Goal: Transaction & Acquisition: Purchase product/service

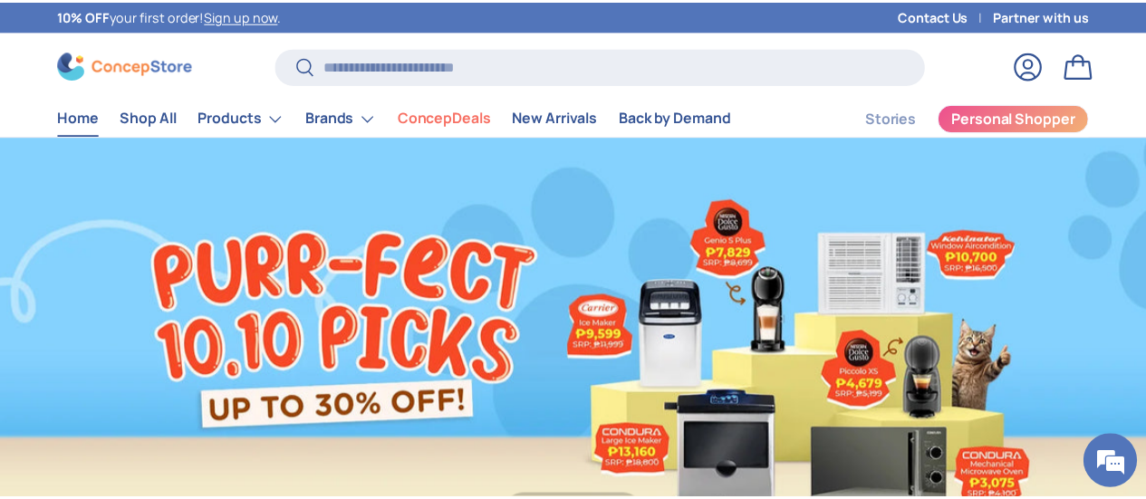
scroll to position [4510, 6903]
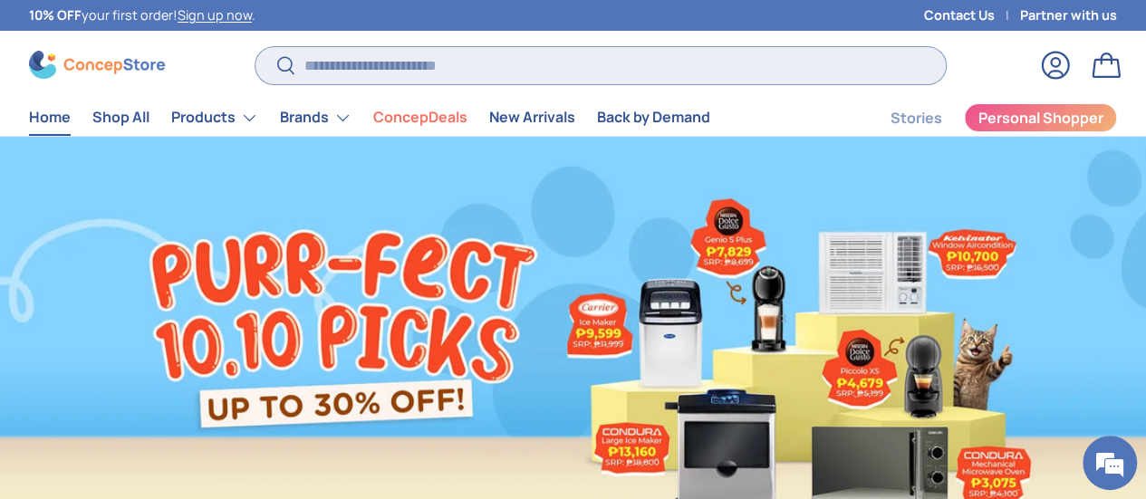
click at [440, 69] on input "Search" at bounding box center [600, 65] width 690 height 37
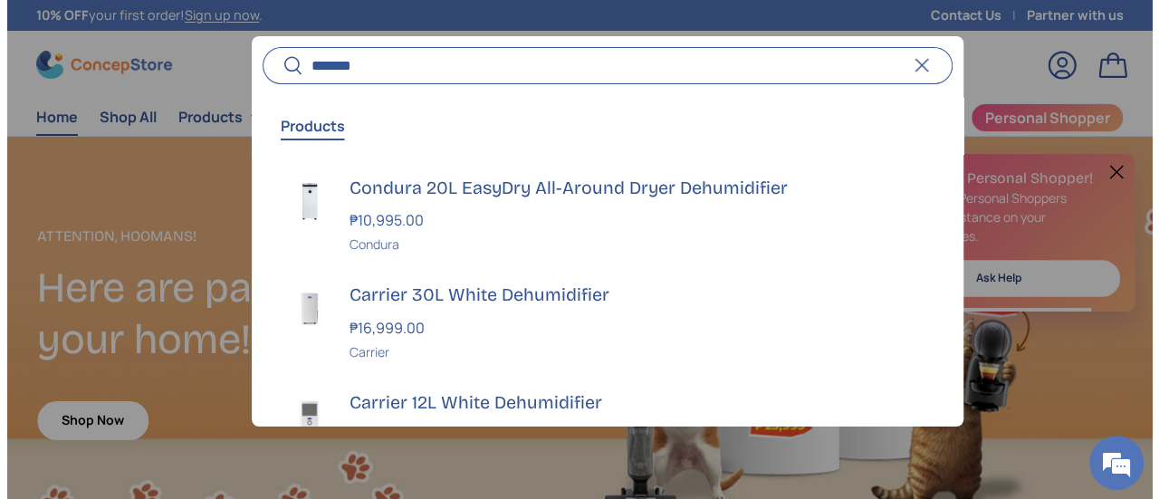
scroll to position [4530, 6965]
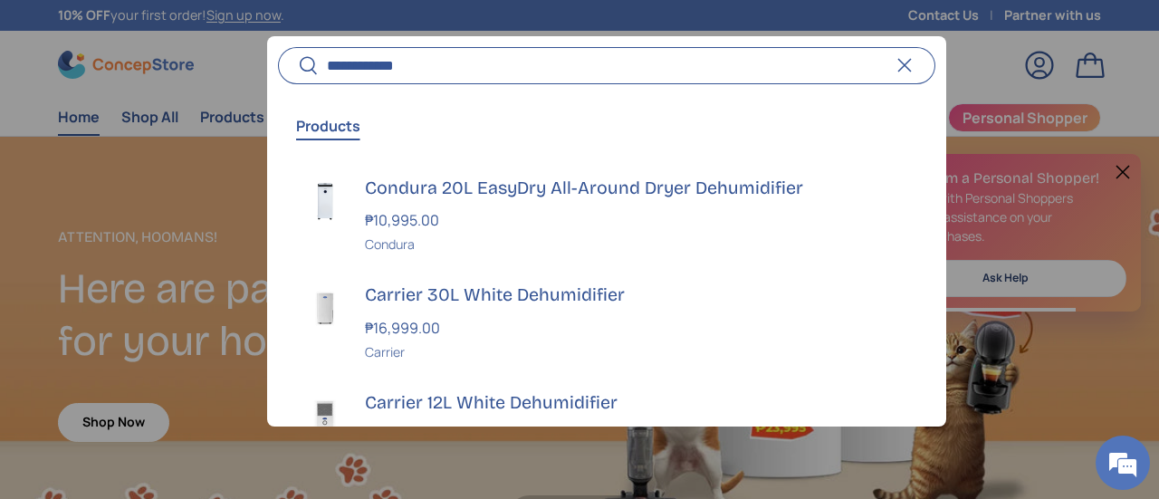
type input "**********"
click at [278, 45] on button "Search" at bounding box center [298, 66] width 41 height 43
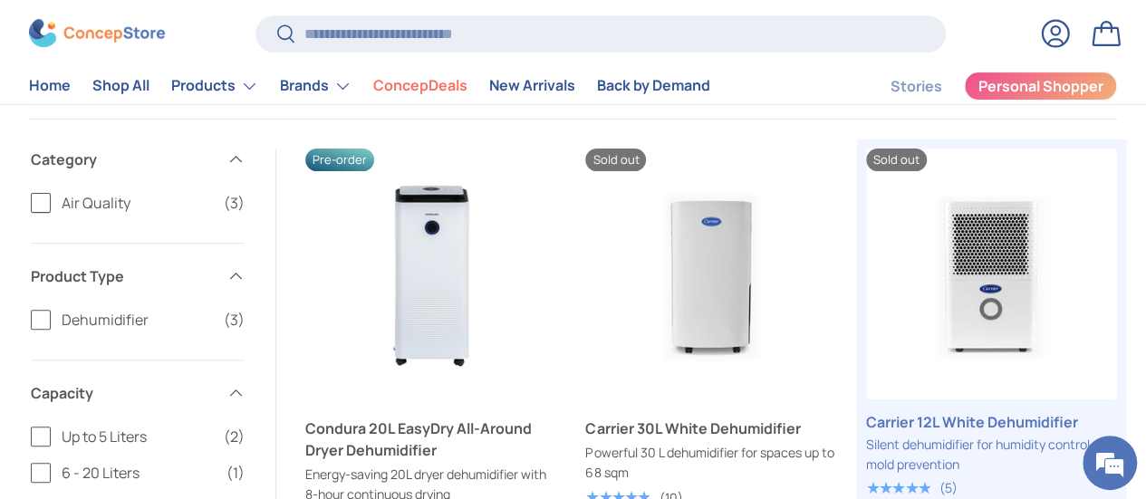
scroll to position [272, 0]
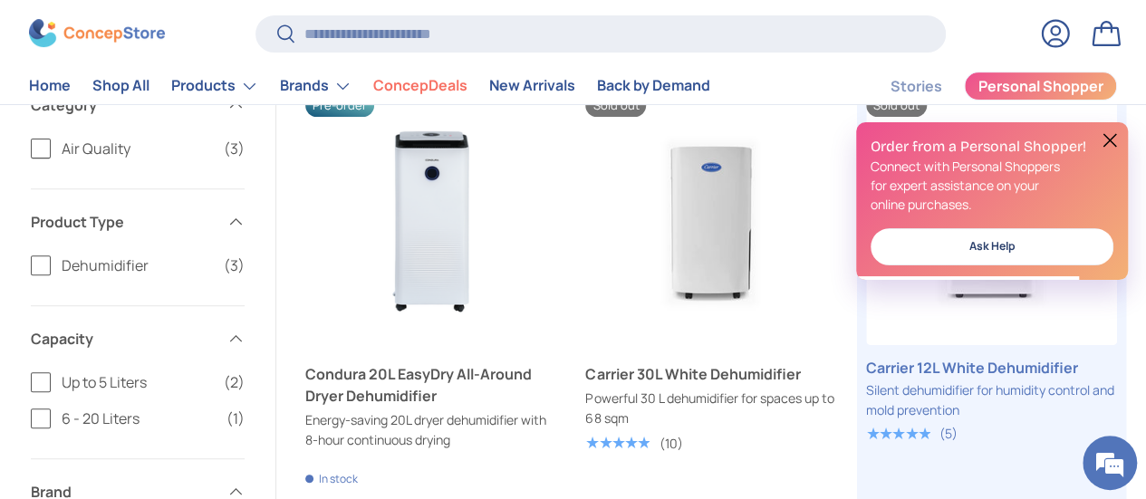
click at [1103, 139] on button at bounding box center [1110, 141] width 22 height 22
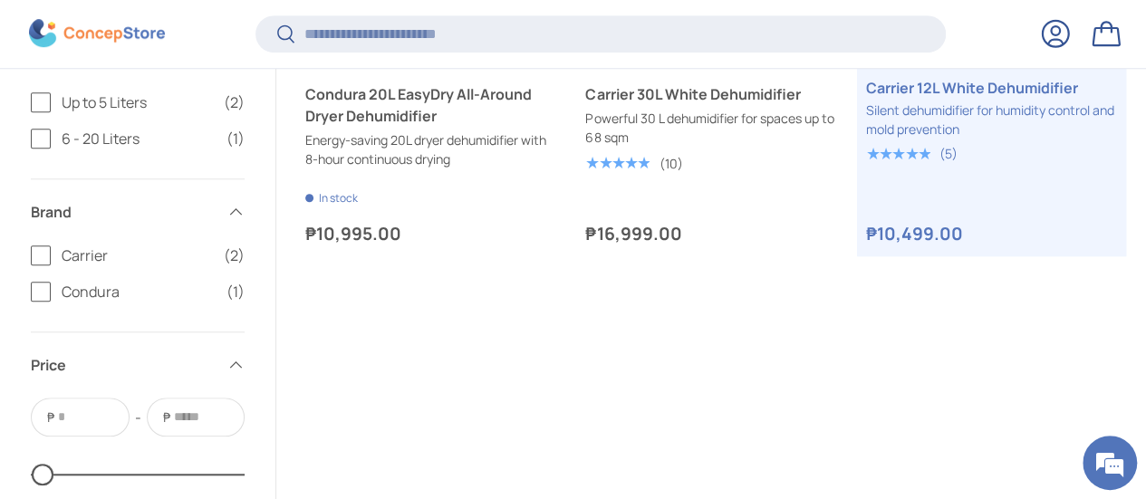
scroll to position [362, 0]
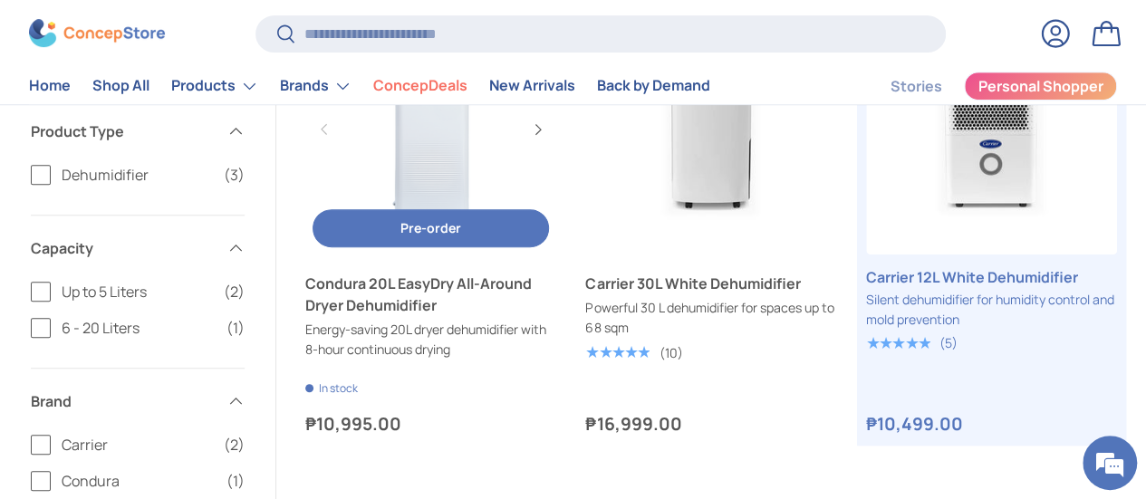
click at [455, 273] on link "Condura 20L EasyDry All-Around Dryer Dehumidifier" at bounding box center [430, 294] width 251 height 43
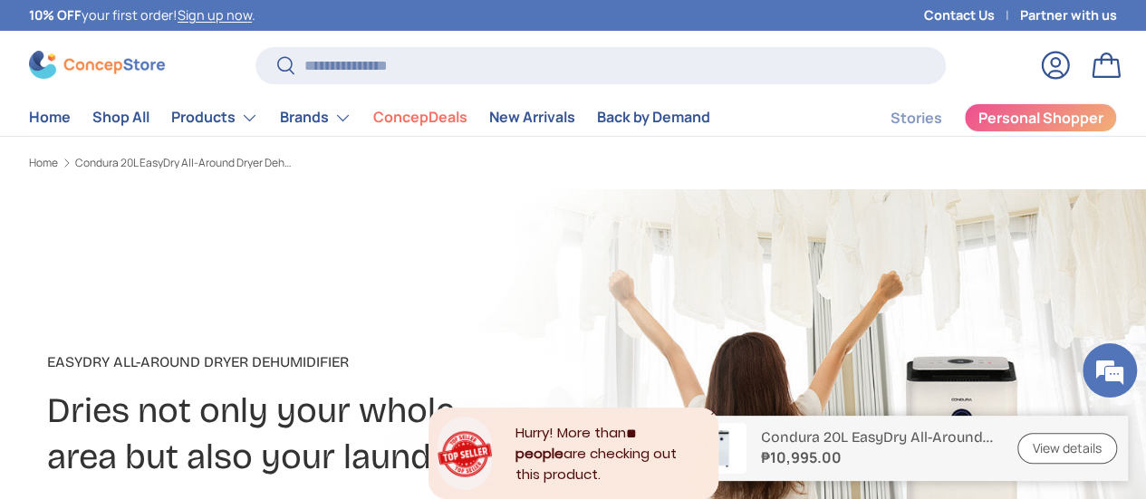
click at [1071, 451] on link "View details" at bounding box center [1067, 449] width 100 height 32
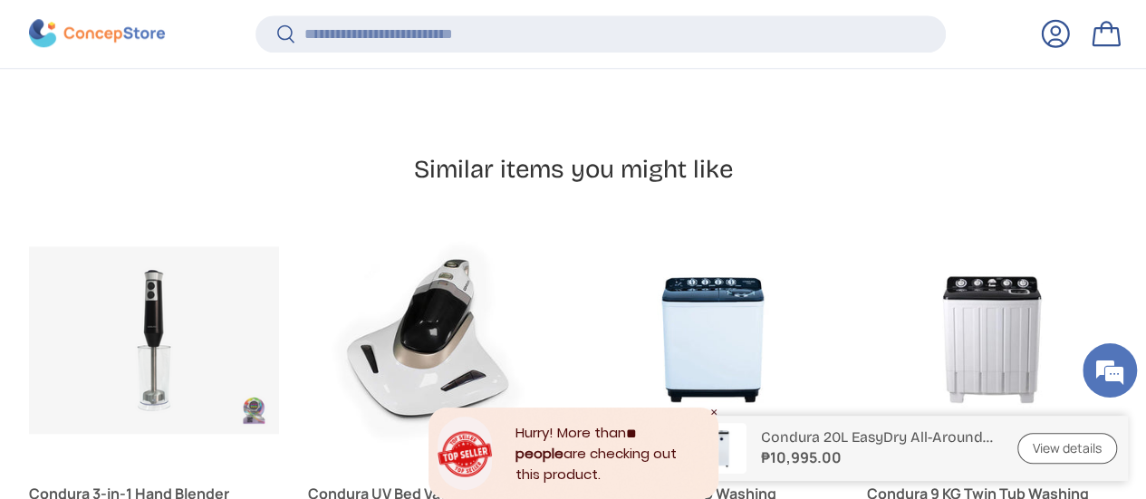
scroll to position [4431, 0]
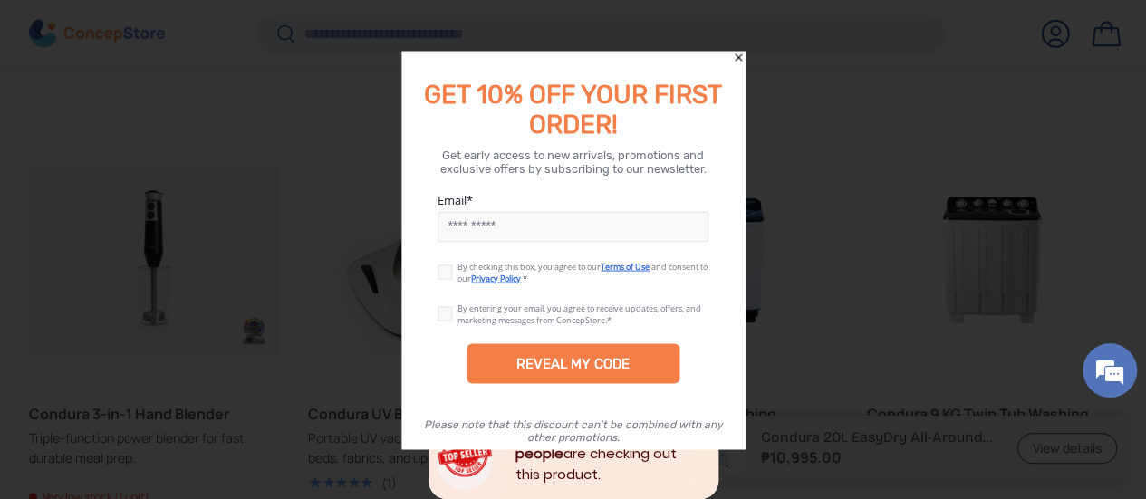
click at [737, 59] on icon "Close" at bounding box center [738, 56] width 7 height 7
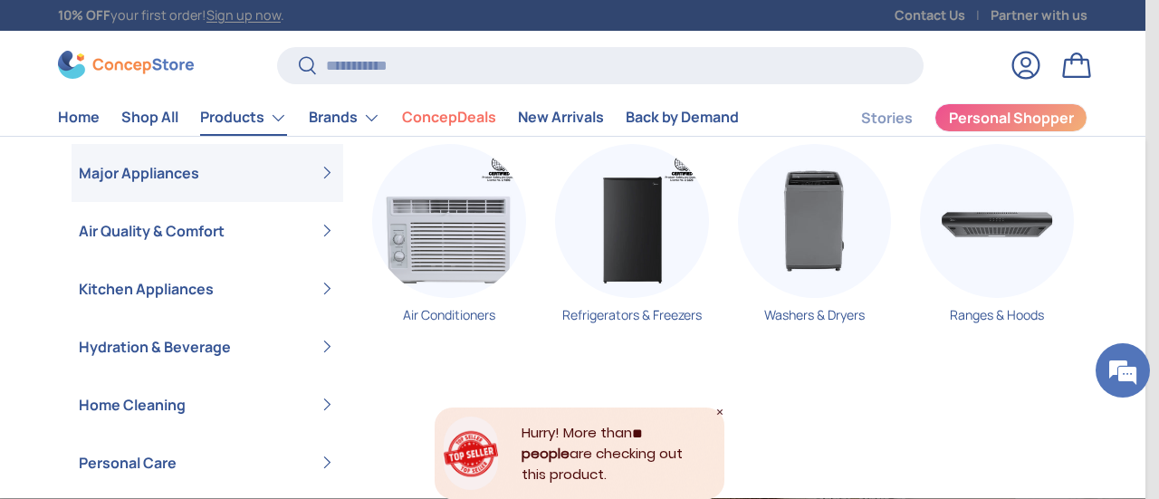
scroll to position [43, 0]
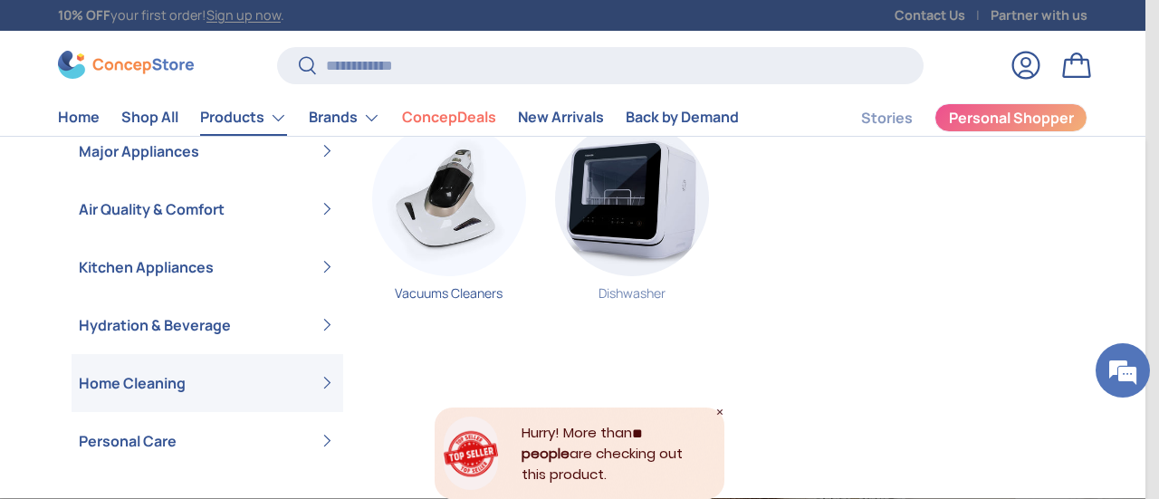
click at [633, 211] on img "Primary" at bounding box center [632, 199] width 154 height 154
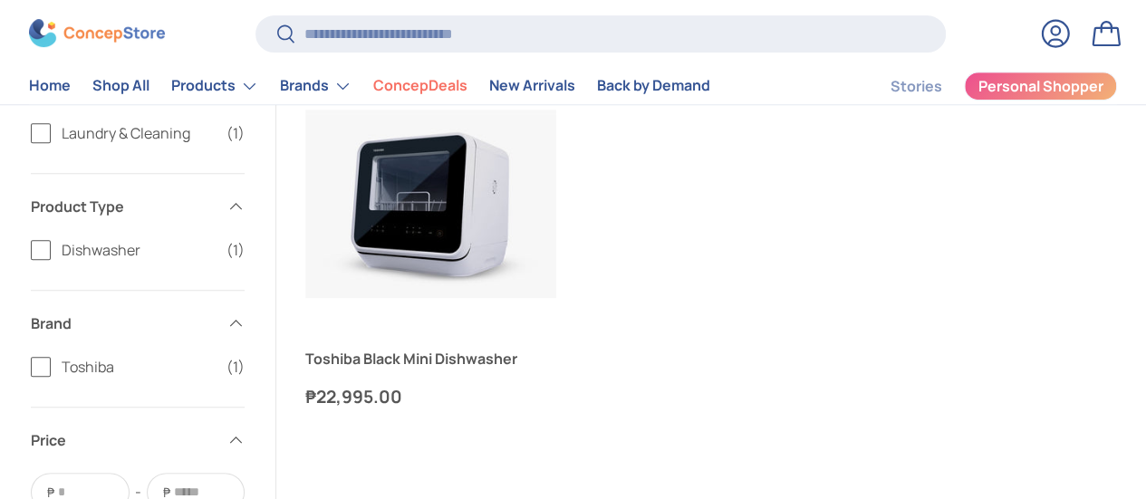
scroll to position [362, 0]
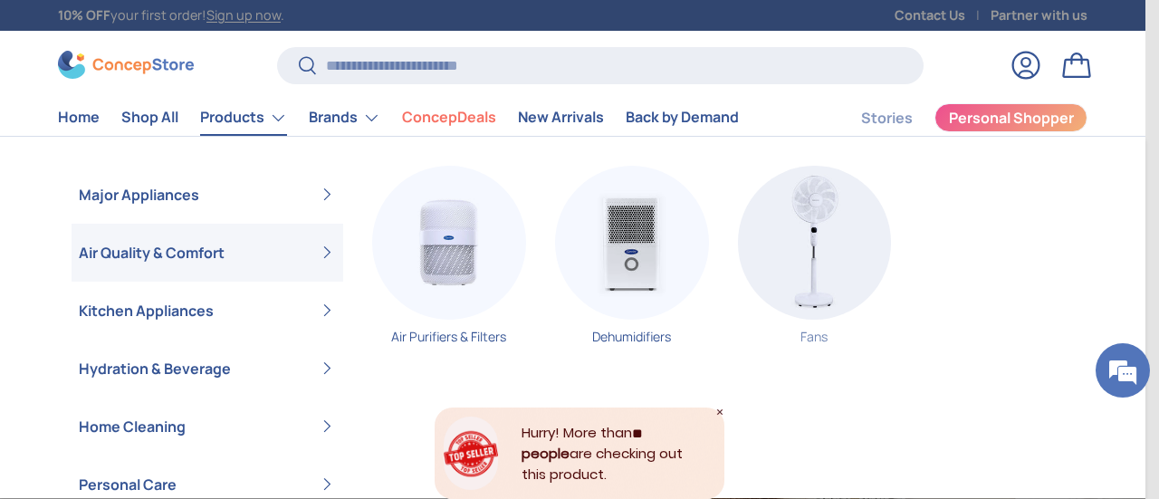
click at [792, 231] on img "Primary" at bounding box center [815, 243] width 154 height 154
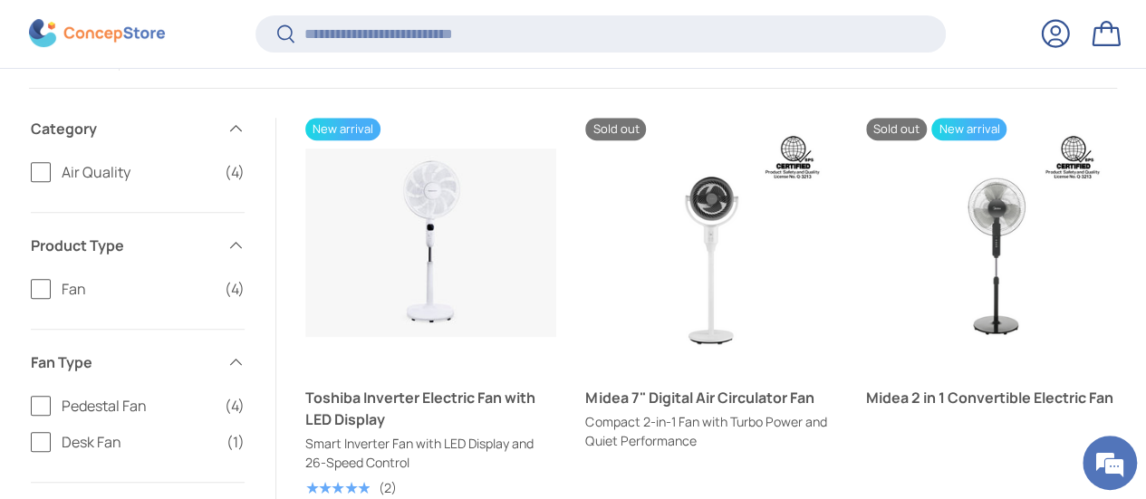
scroll to position [359, 0]
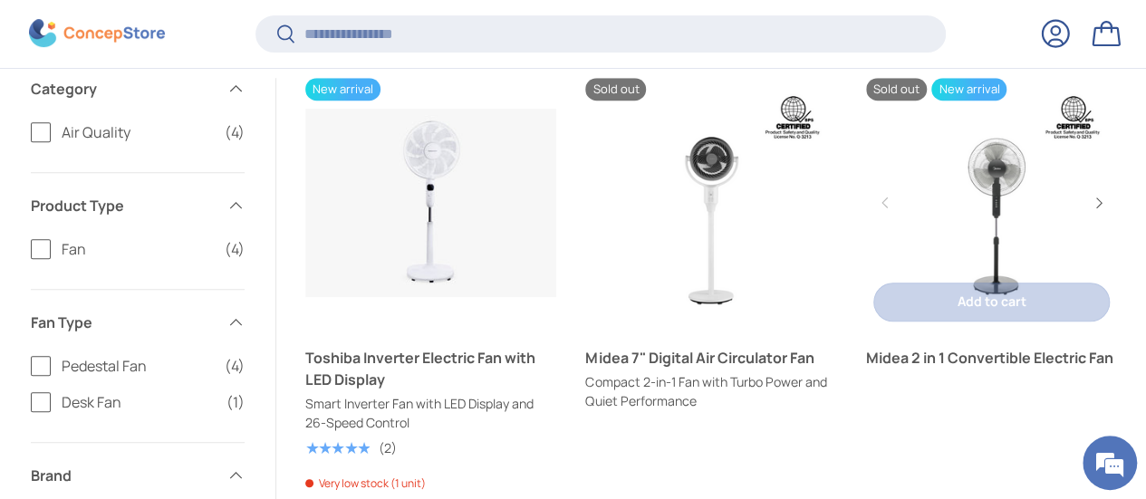
click at [993, 188] on link "Midea 2 in 1 Convertible Electric Fan" at bounding box center [991, 203] width 251 height 251
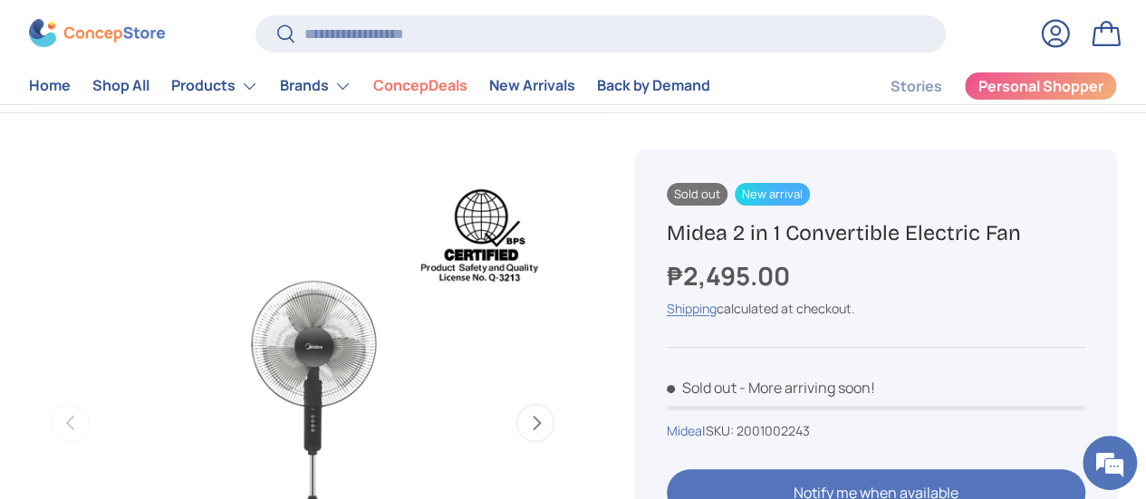
scroll to position [181, 0]
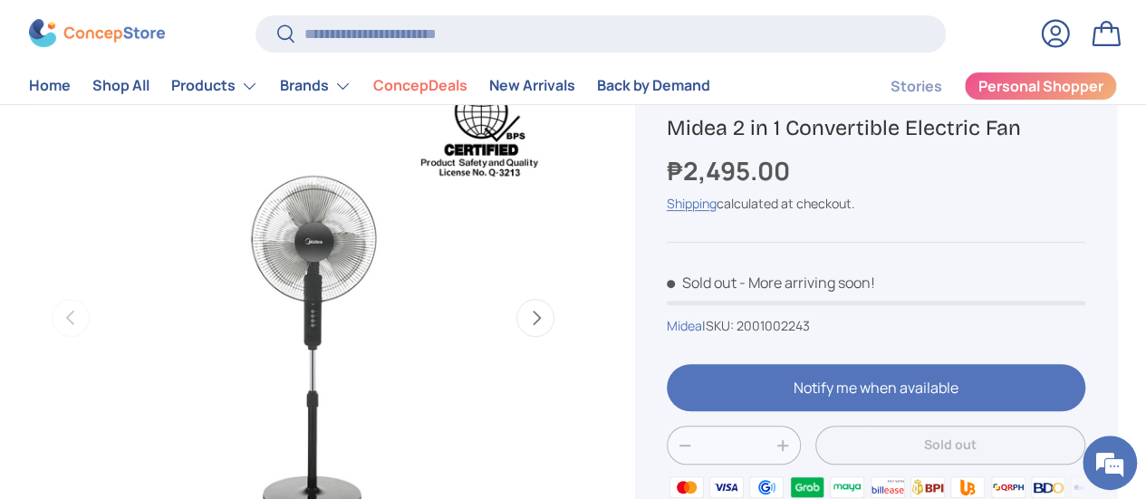
click at [524, 303] on button "Next" at bounding box center [535, 318] width 38 height 38
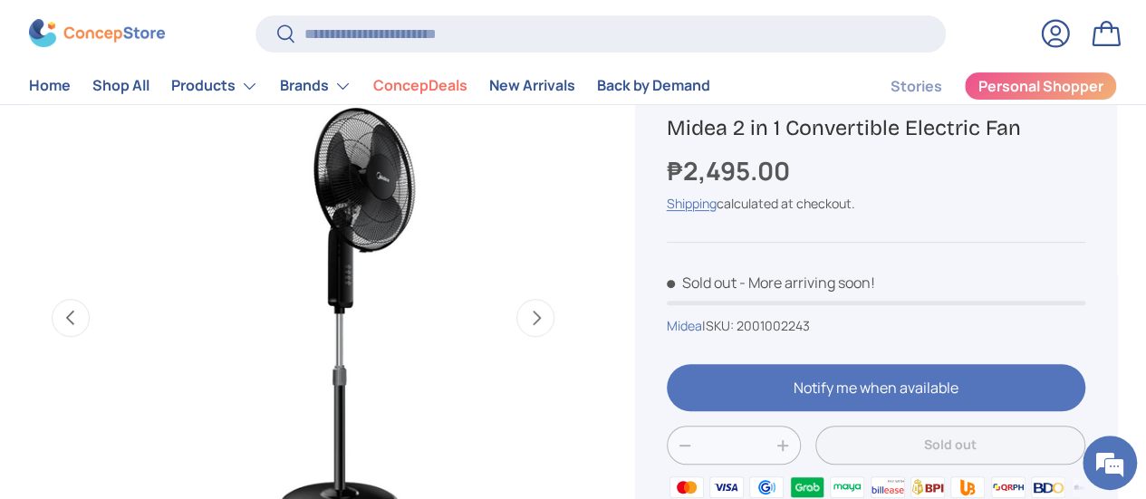
click at [524, 303] on button "Next" at bounding box center [535, 318] width 38 height 38
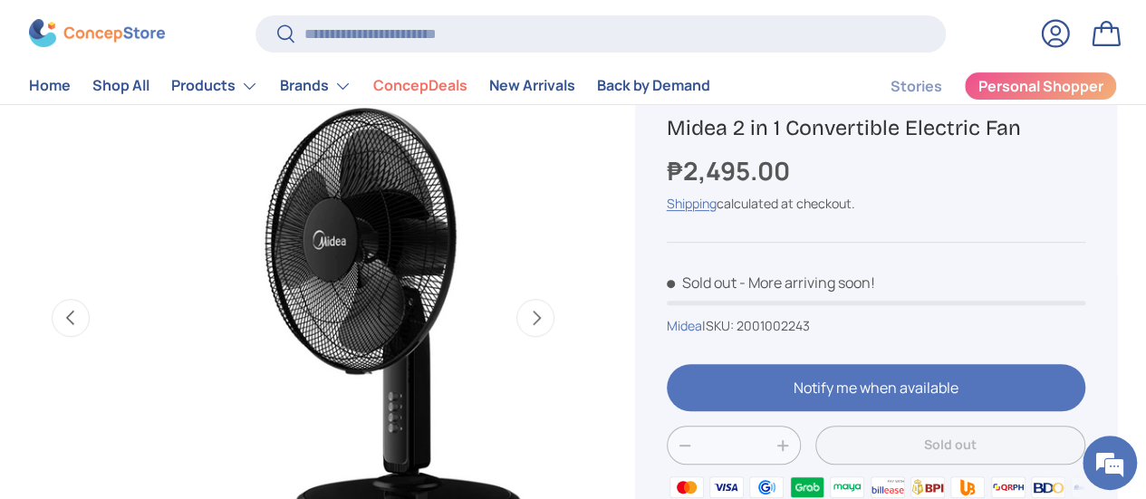
click at [524, 303] on button "Next" at bounding box center [535, 318] width 38 height 38
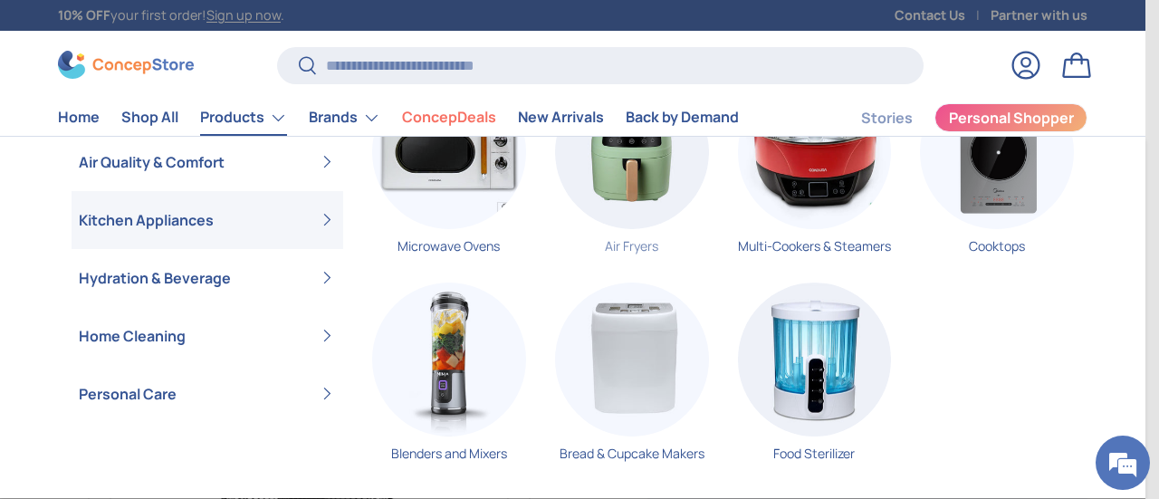
scroll to position [0, 0]
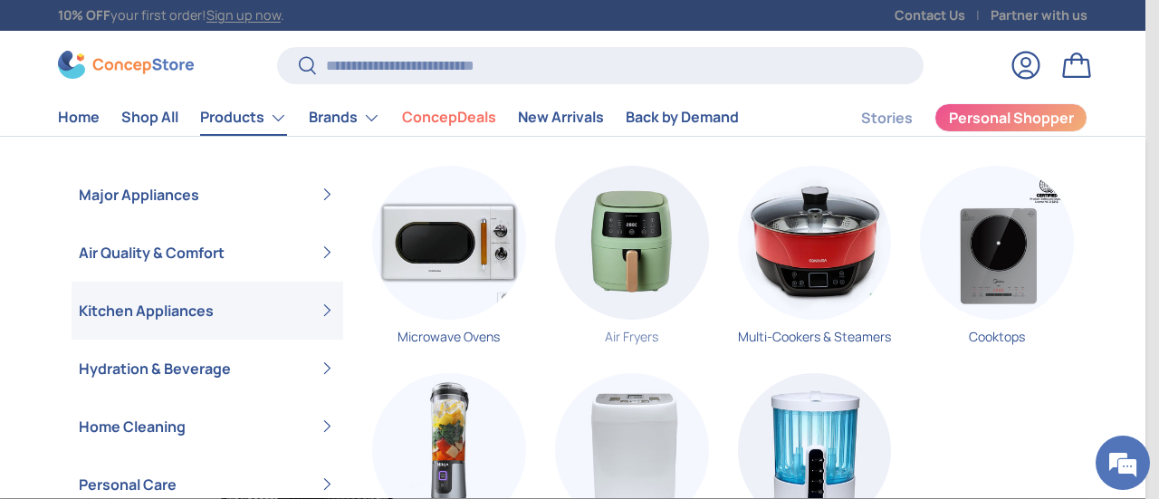
click at [656, 250] on img "Primary" at bounding box center [632, 243] width 154 height 154
